Goal: Information Seeking & Learning: Learn about a topic

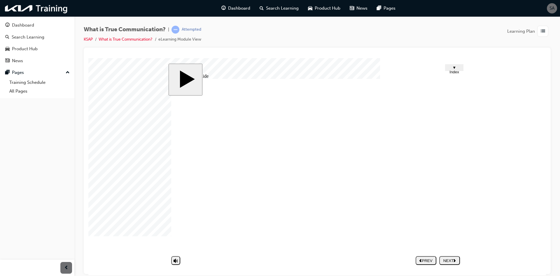
click at [454, 259] on div "NEXT" at bounding box center [450, 260] width 16 height 4
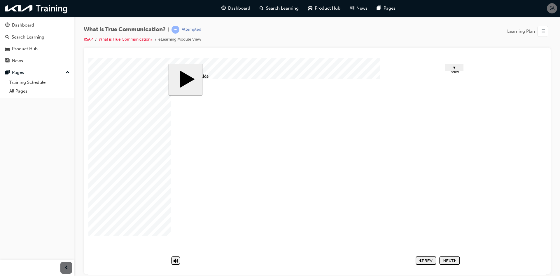
click at [455, 259] on polygon "next" at bounding box center [455, 259] width 2 height 3
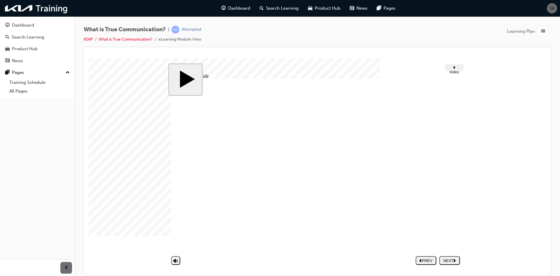
click at [455, 259] on polygon "next" at bounding box center [455, 259] width 2 height 3
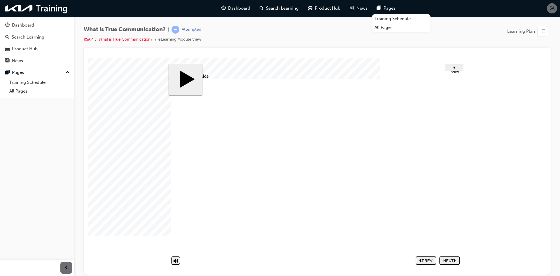
click at [451, 261] on div "NEXT" at bounding box center [450, 260] width 16 height 4
click at [118, 87] on div at bounding box center [102, 72] width 29 height 29
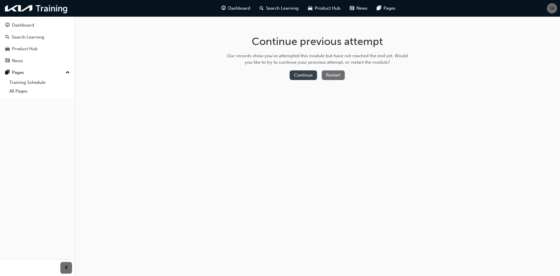
click at [299, 74] on button "Continue" at bounding box center [303, 75] width 27 height 10
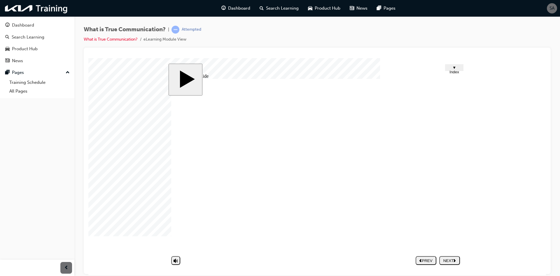
drag, startPoint x: 339, startPoint y: 212, endPoint x: 332, endPoint y: 214, distance: 7.6
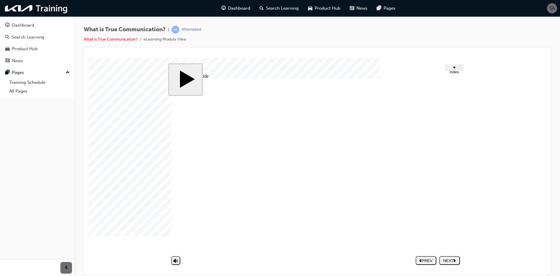
click at [457, 259] on div "NEXT" at bounding box center [450, 260] width 16 height 4
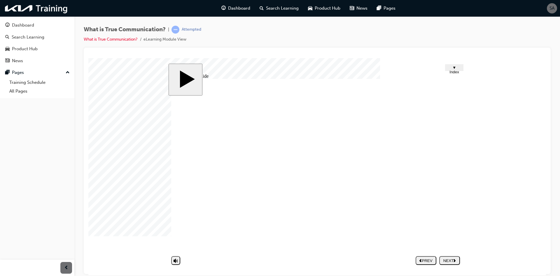
click at [448, 261] on div "NEXT" at bounding box center [450, 260] width 16 height 4
